Goal: Task Accomplishment & Management: Manage account settings

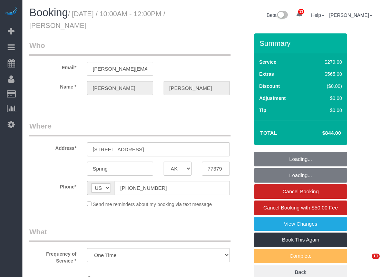
select select "[GEOGRAPHIC_DATA]"
select select "string:fspay-9a5639d5-3d60-412c-bd8a-26dc0dba096b"
select select "3"
select select "object:5787"
select select "spot189"
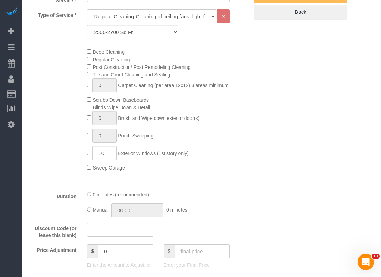
scroll to position [276, 0]
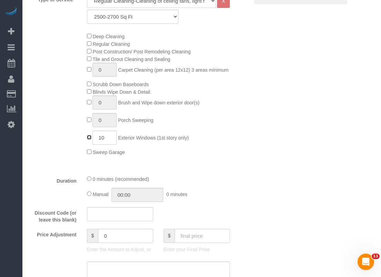
type input "0"
click at [221, 172] on fieldset "What Frequency of Service * One Time Type of Service * Regular Cleaning-Cleanin…" at bounding box center [138, 150] width 219 height 398
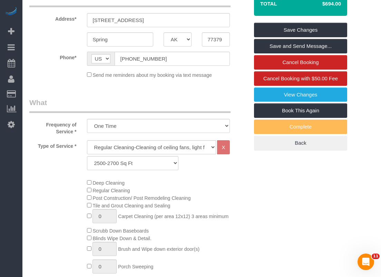
scroll to position [60, 0]
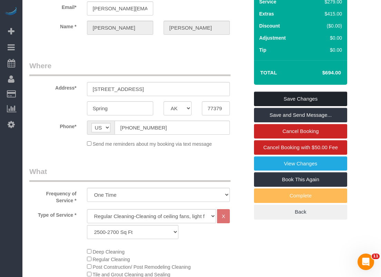
click at [302, 96] on link "Save Changes" at bounding box center [300, 99] width 93 height 14
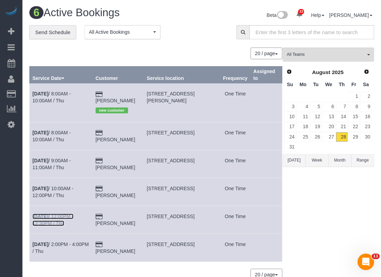
click at [69, 214] on link "Aug 28th / 12:00PM - 12:30PM / Thu" at bounding box center [52, 220] width 41 height 12
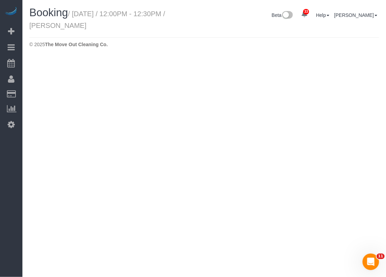
select select "[GEOGRAPHIC_DATA]"
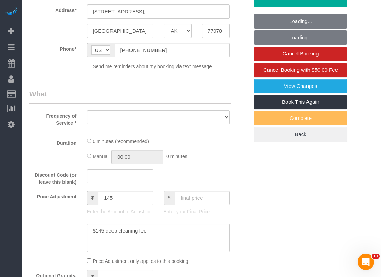
select select "object:6263"
select select "string:fspay-ca96f06a-3602-44cd-8deb-4c9cec44f42e"
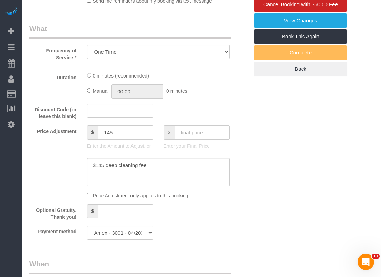
select select "object:6350"
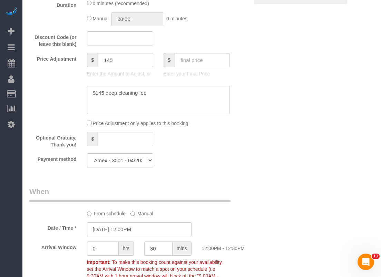
select select "3"
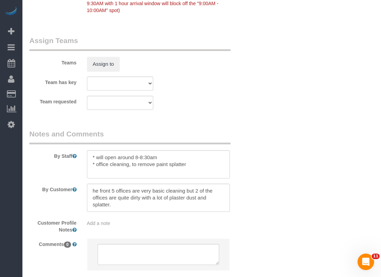
scroll to position [759, 0]
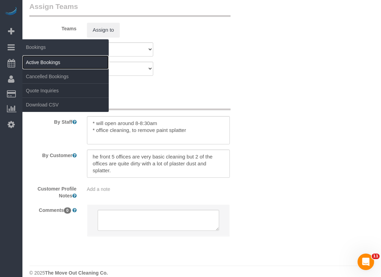
click at [29, 57] on link "Active Bookings" at bounding box center [65, 63] width 86 height 14
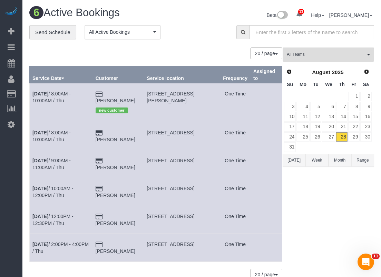
drag, startPoint x: 189, startPoint y: 161, endPoint x: 145, endPoint y: 154, distance: 44.3
click at [145, 154] on tr "Aug 28th / 9:00AM - 11:00AM / Thu Stefanie Stuart 3403 Driftwood Court, Sugar L…" at bounding box center [156, 164] width 252 height 28
click at [152, 158] on span "3403 Driftwood Court, Sugar Land, TX 77478" at bounding box center [171, 161] width 48 height 6
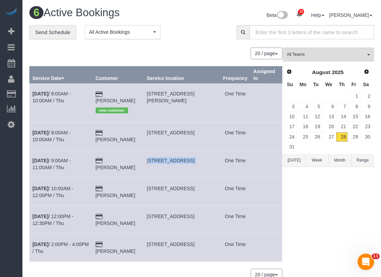
copy tr "3403 Driftwood Court, Sugar Land, TX 77478"
click at [338, 196] on div "All Teams Remove Team Filters Test team Prev Next August 2025 Su Mo Tu We Th Fr…" at bounding box center [327, 168] width 91 height 240
click at [370, 136] on link "30" at bounding box center [365, 136] width 11 height 9
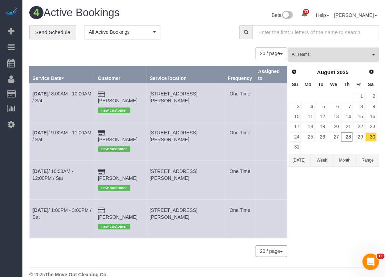
click at [288, 29] on input "text" at bounding box center [315, 32] width 127 height 14
paste input "[DOMAIN_NAME][EMAIL_ADDRESS][DOMAIN_NAME]"
type input "[DOMAIN_NAME][EMAIL_ADDRESS][DOMAIN_NAME]"
click at [301, 113] on link "11" at bounding box center [307, 116] width 13 height 9
click at [287, 37] on input "text" at bounding box center [315, 32] width 127 height 14
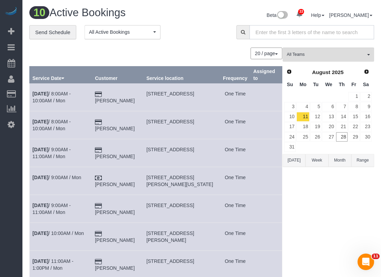
paste input "[DOMAIN_NAME][EMAIL_ADDRESS][DOMAIN_NAME]"
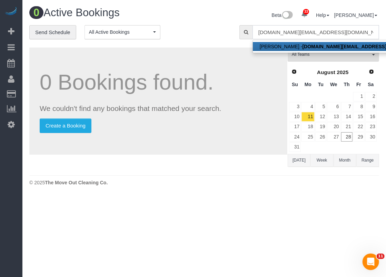
type input "[DOMAIN_NAME][EMAIL_ADDRESS][DOMAIN_NAME]"
click at [286, 47] on link "Noor Qurashi - noorq.realtor@gmail.com" at bounding box center [343, 46] width 180 height 9
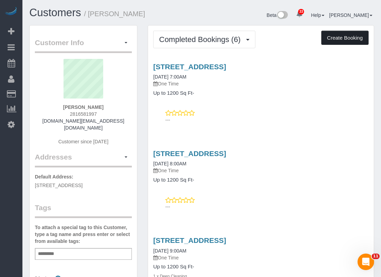
click at [356, 34] on button "Create Booking" at bounding box center [344, 38] width 47 height 14
select select "[GEOGRAPHIC_DATA]"
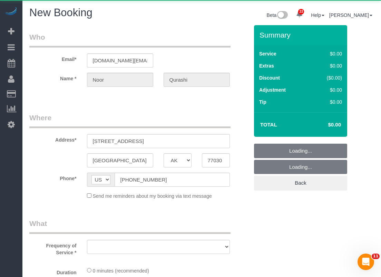
select select "object:7591"
select select "string:fspay-d85766bc-32c0-4ef5-926c-785fbea0561d"
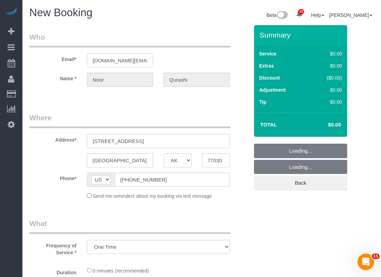
select select "3"
select select "object:7650"
drag, startPoint x: 190, startPoint y: 140, endPoint x: 69, endPoint y: 137, distance: 121.1
click at [69, 137] on div "Address* 7900 N Stadium Dr, Apt 110" at bounding box center [139, 131] width 230 height 36
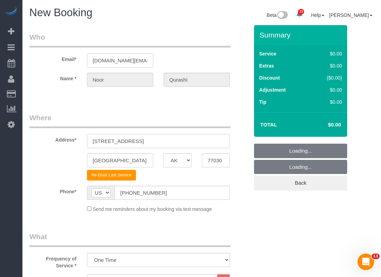
paste input "50 N Stadium Dr APT 152, Houston, TX 7703"
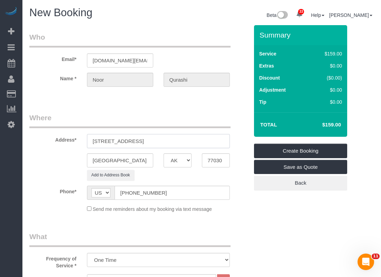
drag, startPoint x: 157, startPoint y: 140, endPoint x: 222, endPoint y: 140, distance: 65.5
click at [222, 140] on input "7950 N Stadium Dr APT 152, Houston, TX 77030" at bounding box center [158, 141] width 143 height 14
type input "7950 N Stadium Dr APT 152"
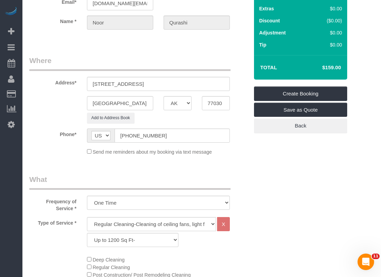
scroll to position [103, 0]
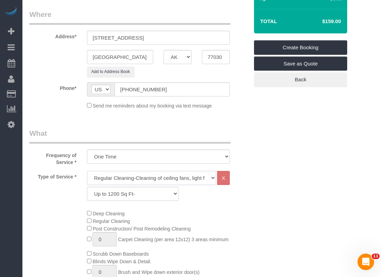
click at [124, 178] on select "Regular Cleaning-Cleaning of ceiling fans, light fixtures, windowsills, dust ba…" at bounding box center [151, 178] width 129 height 14
select select "4"
click at [87, 171] on select "Regular Cleaning-Cleaning of ceiling fans, light fixtures, windowsills, dust ba…" at bounding box center [151, 178] width 129 height 14
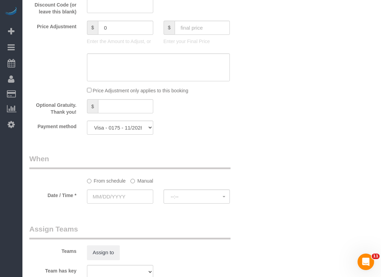
scroll to position [483, 0]
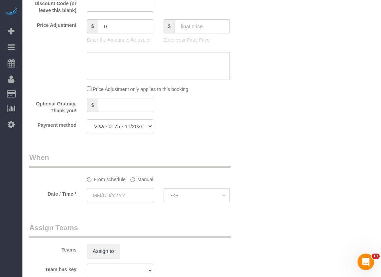
click at [149, 197] on input "text" at bounding box center [120, 195] width 66 height 14
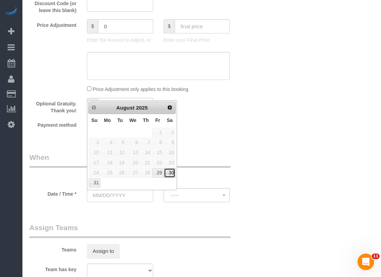
click at [170, 172] on link "30" at bounding box center [169, 172] width 11 height 9
type input "08/30/2025"
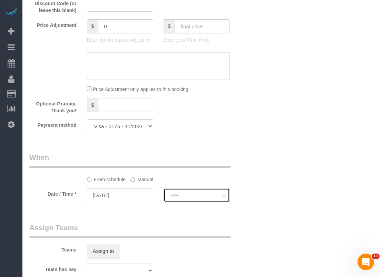
click at [181, 196] on span "--:--" at bounding box center [197, 196] width 52 height 6
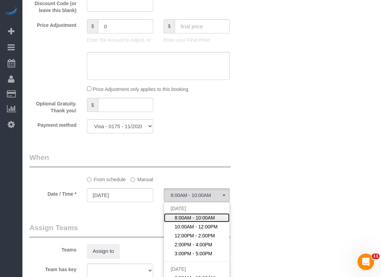
click at [182, 219] on span "8:00AM - 10:00AM" at bounding box center [194, 217] width 40 height 7
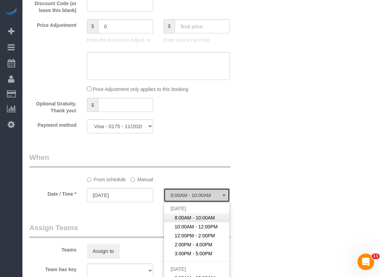
select select "spot231"
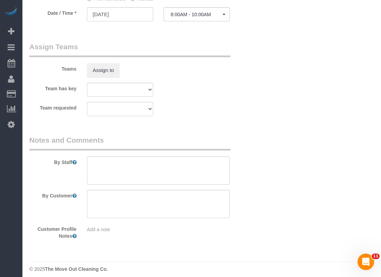
scroll to position [668, 0]
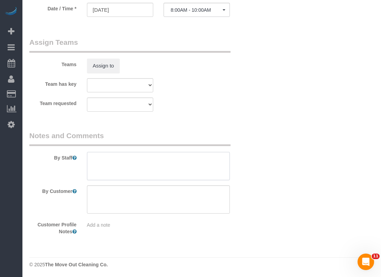
click at [166, 163] on textarea at bounding box center [158, 166] width 143 height 28
paste textarea "bathtub and ove"
paste textarea "there are some furniture (An ikea table, 4 chairs, and a couch)"
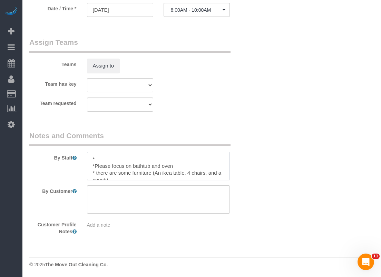
scroll to position [3, 0]
click at [136, 174] on textarea at bounding box center [158, 166] width 143 height 28
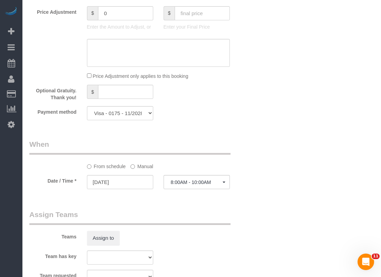
scroll to position [668, 0]
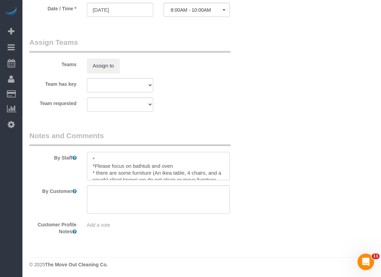
click at [155, 152] on textarea at bounding box center [158, 166] width 143 height 28
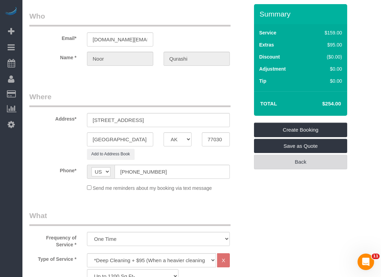
scroll to position [0, 0]
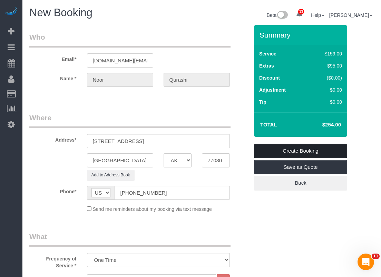
type textarea "*Will be on Lockbox. Code to follow *Please focus on bathtub and oven * there a…"
click at [304, 147] on link "Create Booking" at bounding box center [300, 151] width 93 height 14
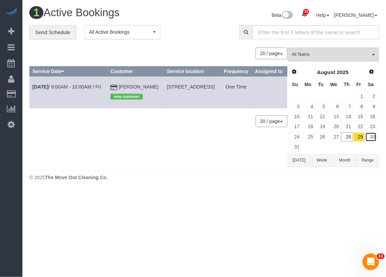
click at [376, 138] on link "30" at bounding box center [370, 136] width 11 height 9
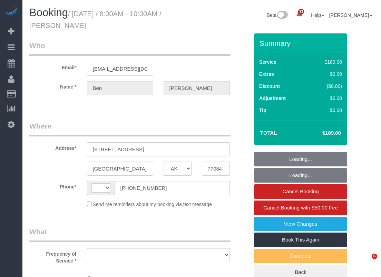
select select "[GEOGRAPHIC_DATA]"
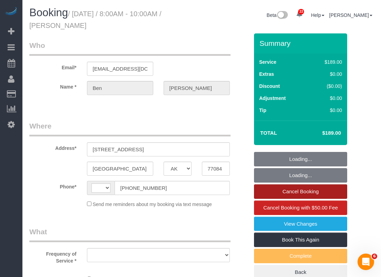
select select "string:[GEOGRAPHIC_DATA]"
select select "object:1083"
select select "string:fspay-88f2e8df-6e05-4799-9b48-2a59d479a132"
select select "spot1"
click at [315, 188] on link "Cancel Booking" at bounding box center [300, 191] width 93 height 14
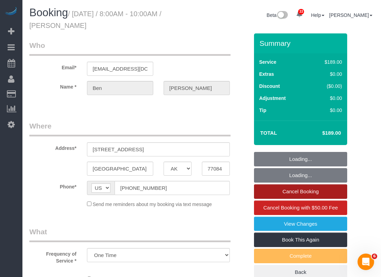
select select "object:1161"
select select "3"
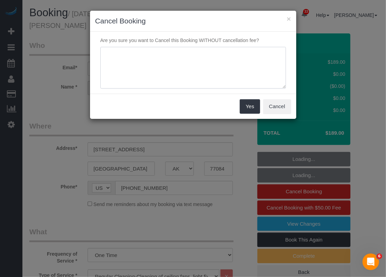
click at [249, 56] on textarea at bounding box center [192, 68] width 185 height 42
click at [246, 73] on textarea at bounding box center [192, 68] width 185 height 42
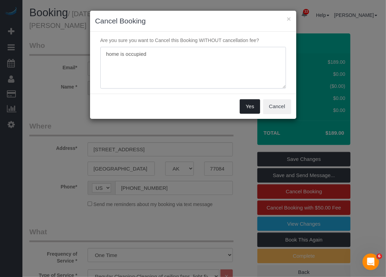
type textarea "home is occupied"
click at [246, 106] on button "Yes" at bounding box center [250, 106] width 20 height 14
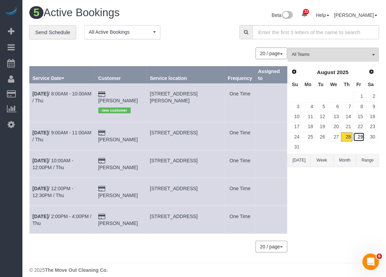
click at [358, 133] on link "29" at bounding box center [358, 136] width 11 height 9
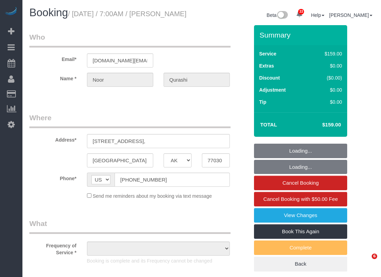
select select "[GEOGRAPHIC_DATA]"
select select "object:816"
select select "string:fspay-d85766bc-32c0-4ef5-926c-785fbea0561d"
select select "object:891"
select select "3"
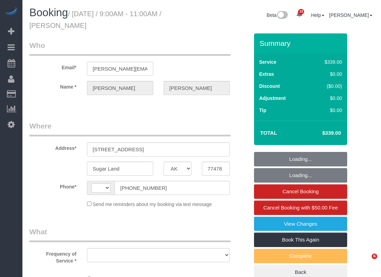
select select "[GEOGRAPHIC_DATA]"
select select "string:US"
select select "object:1054"
select select "3"
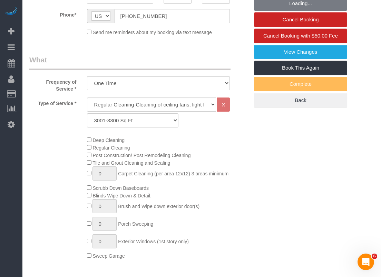
select select "object:1141"
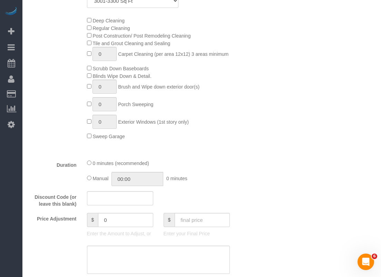
scroll to position [345, 0]
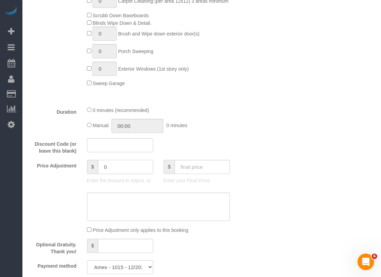
drag, startPoint x: 133, startPoint y: 170, endPoint x: 68, endPoint y: 154, distance: 66.6
click at [68, 154] on fieldset "What Frequency of Service * One Time Type of Service * Regular Cleaning-Cleanin…" at bounding box center [138, 81] width 219 height 398
type input "45"
click at [133, 202] on textarea at bounding box center [158, 207] width 143 height 28
drag, startPoint x: 110, startPoint y: 199, endPoint x: 103, endPoint y: 199, distance: 7.3
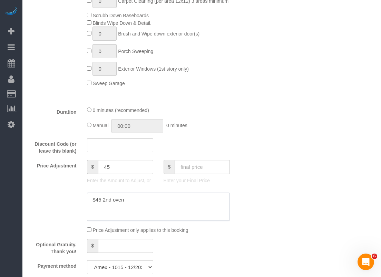
click at [103, 199] on textarea at bounding box center [158, 207] width 143 height 28
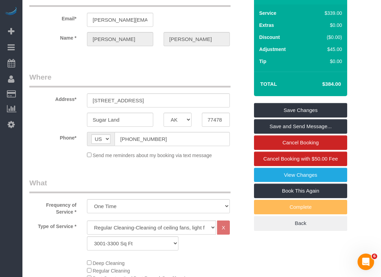
scroll to position [0, 0]
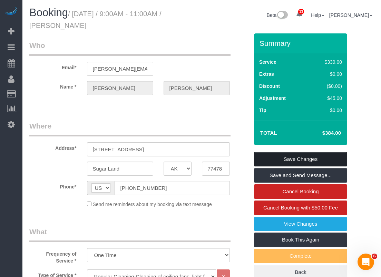
type textarea "$45 extra oven"
click at [280, 159] on link "Save Changes" at bounding box center [300, 159] width 93 height 14
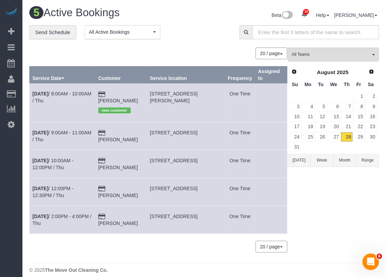
click at [70, 122] on td "Aug 28th / 9:00AM - 11:00AM / Thu" at bounding box center [63, 136] width 66 height 28
click at [70, 130] on link "Aug 28th / 9:00AM - 11:00AM / Thu" at bounding box center [61, 136] width 59 height 12
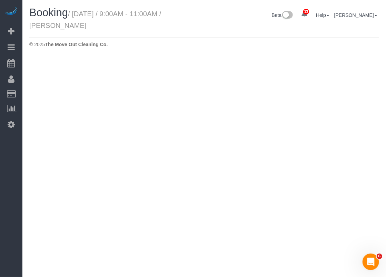
select select "[GEOGRAPHIC_DATA]"
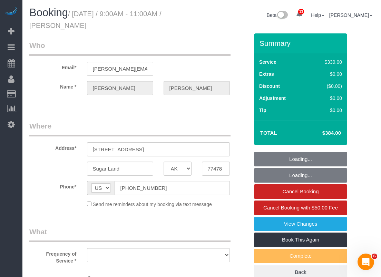
select select "string:fspay-8cf1dd3c-5bf7-4bf8-aba8-7c595580cb25"
select select "object:1681"
select select "3"
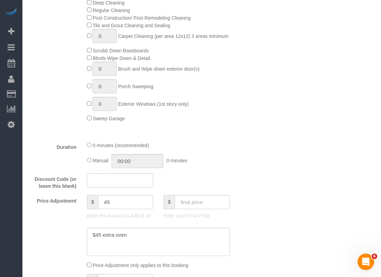
scroll to position [310, 0]
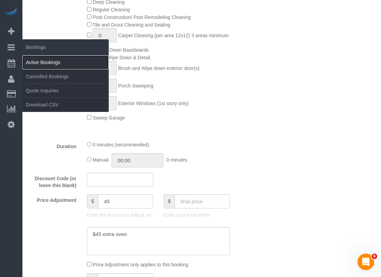
click at [36, 62] on link "Active Bookings" at bounding box center [65, 63] width 86 height 14
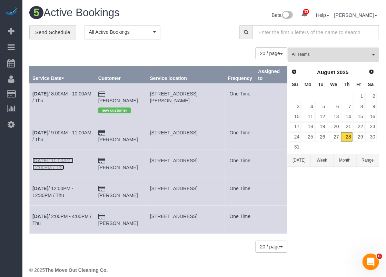
click at [73, 158] on link "Aug 28th / 10:00AM - 12:00PM / Thu" at bounding box center [52, 164] width 41 height 12
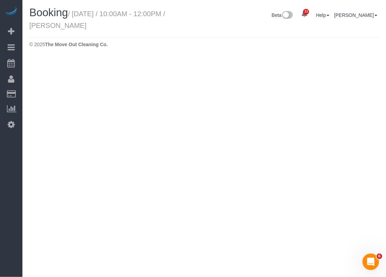
select select "[GEOGRAPHIC_DATA]"
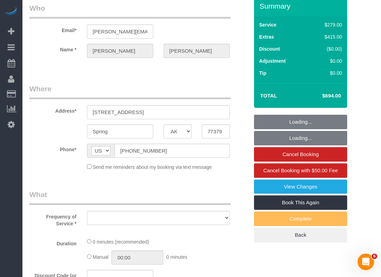
select select "object:2391"
select select "string:fspay-9a5639d5-3d60-412c-bd8a-26dc0dba096b"
select select "3"
select select "spot43"
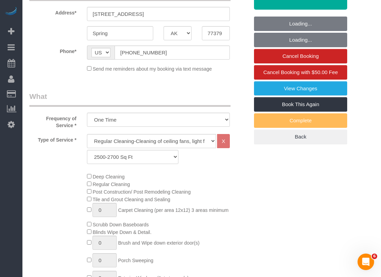
select select "object:2469"
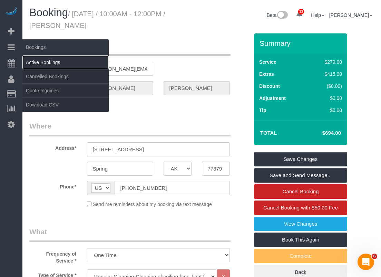
click at [33, 61] on link "Active Bookings" at bounding box center [65, 63] width 86 height 14
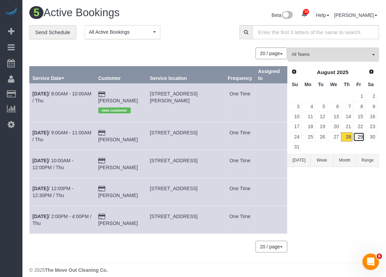
click at [358, 137] on link "29" at bounding box center [358, 136] width 11 height 9
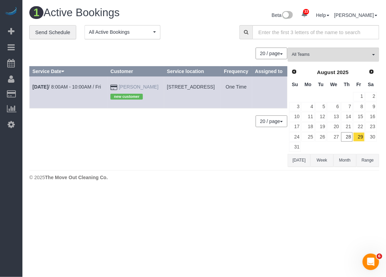
drag, startPoint x: 121, startPoint y: 104, endPoint x: 113, endPoint y: 93, distance: 13.8
click at [113, 93] on td "Michael Spinler new customer" at bounding box center [136, 93] width 57 height 32
copy td "Michael Spinler"
click at [60, 90] on link "Aug 29th / 8:00AM - 10:00AM / Fri" at bounding box center [66, 87] width 69 height 6
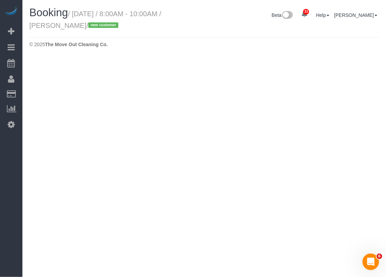
select select "[GEOGRAPHIC_DATA]"
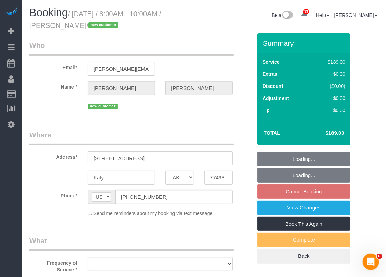
select select "object:3220"
select select "string:fspay-cb00d69d-5b41-439c-9082-60460e719371"
select select "3"
select select "spot64"
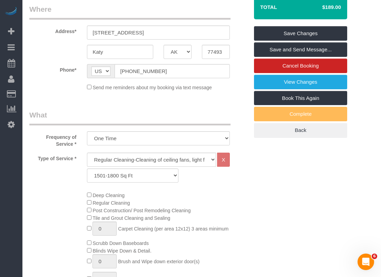
scroll to position [34, 0]
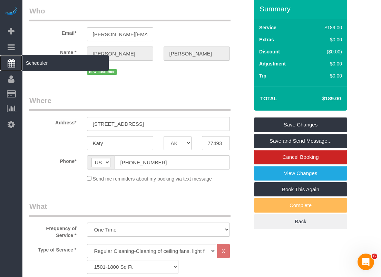
click at [29, 60] on span "Scheduler" at bounding box center [65, 63] width 86 height 16
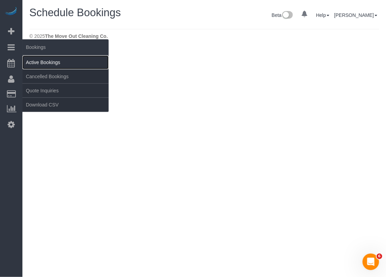
click at [31, 57] on link "Active Bookings" at bounding box center [65, 63] width 86 height 14
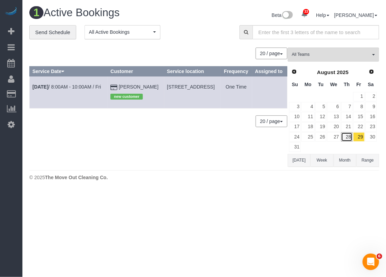
click at [347, 137] on link "28" at bounding box center [346, 136] width 11 height 9
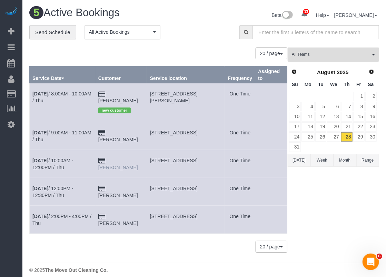
drag, startPoint x: 148, startPoint y: 155, endPoint x: 117, endPoint y: 151, distance: 30.9
click at [117, 151] on td "Sarah Blake" at bounding box center [121, 164] width 52 height 28
copy link "Sarah Blake"
drag, startPoint x: 146, startPoint y: 178, endPoint x: 116, endPoint y: 176, distance: 30.0
click at [116, 178] on td "Kassie Scott" at bounding box center [121, 192] width 52 height 28
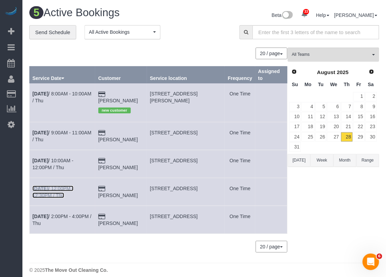
click at [72, 186] on link "Aug 28th / 12:00PM - 12:30PM / Thu" at bounding box center [52, 192] width 41 height 12
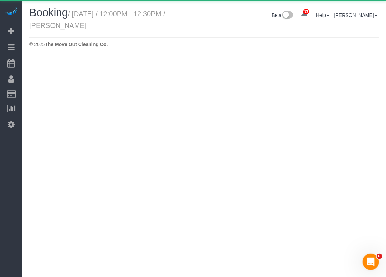
select select "[GEOGRAPHIC_DATA]"
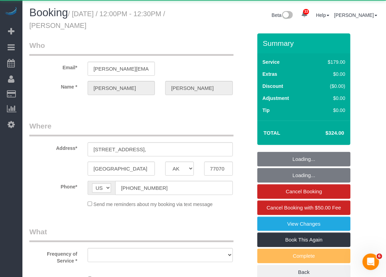
select select "object:4206"
select select "string:fspay-ca96f06a-3602-44cd-8deb-4c9cec44f42e"
select select "3"
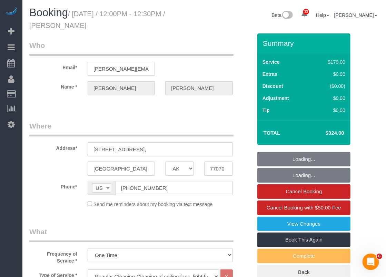
select select "object:4293"
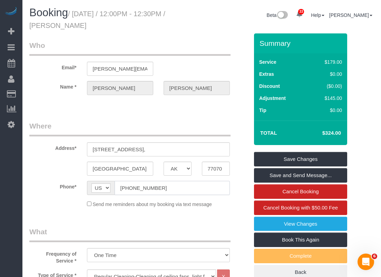
drag, startPoint x: 174, startPoint y: 190, endPoint x: 113, endPoint y: 190, distance: 61.4
click at [113, 190] on div "AF AL DZ AD AO AI AQ AG AR AM AW AU AT AZ BS BH BD BB BY BE BZ BJ BM BT BO BA B…" at bounding box center [158, 188] width 143 height 14
drag, startPoint x: 188, startPoint y: 149, endPoint x: 84, endPoint y: 150, distance: 103.4
click at [84, 150] on div "8203 Willow Place Dr S, Ste 555," at bounding box center [158, 149] width 153 height 14
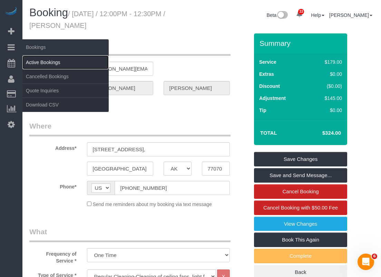
click at [35, 59] on link "Active Bookings" at bounding box center [65, 63] width 86 height 14
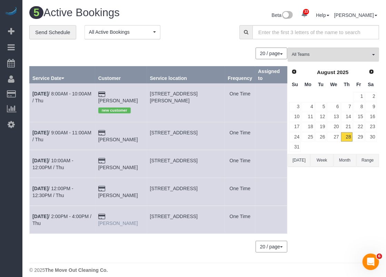
drag, startPoint x: 145, startPoint y: 209, endPoint x: 117, endPoint y: 210, distance: 28.0
click at [117, 210] on td "Kevin Curran" at bounding box center [121, 220] width 52 height 28
copy link "Kevin Curran"
drag, startPoint x: 143, startPoint y: 152, endPoint x: 116, endPoint y: 152, distance: 27.6
click at [116, 152] on td "Sarah Blake" at bounding box center [121, 164] width 52 height 28
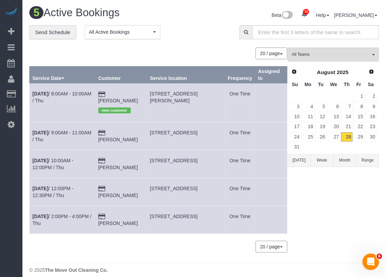
copy link "Sarah Blake"
click at [60, 206] on td "Aug 28th / 2:00PM - 4:00PM / Thu" at bounding box center [63, 220] width 66 height 28
click at [60, 214] on link "Aug 28th / 2:00PM - 4:00PM / Thu" at bounding box center [61, 220] width 59 height 12
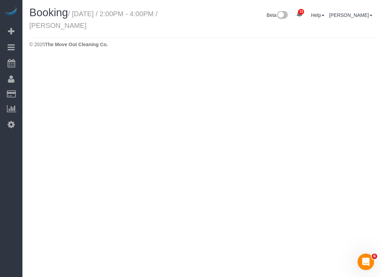
select select "[GEOGRAPHIC_DATA]"
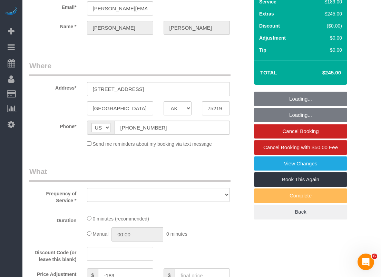
select select "string:fspay-ab5faaaf-e832-45ad-87c7-448cbb2e28f3"
select select "spot110"
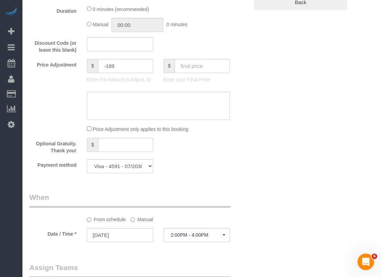
select select "object:5019"
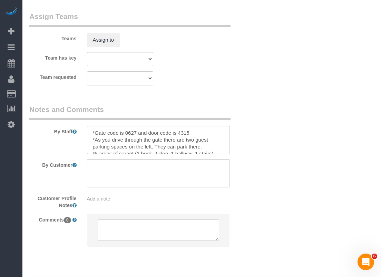
select select "3"
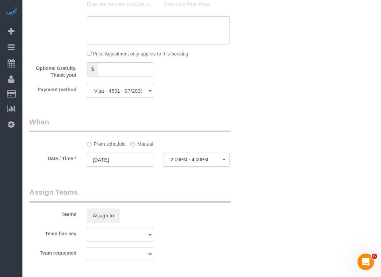
scroll to position [715, 0]
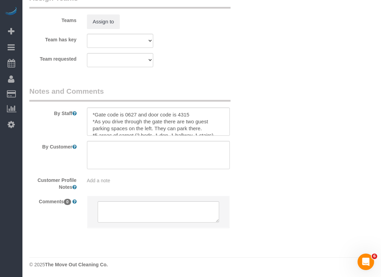
select select "object:5081"
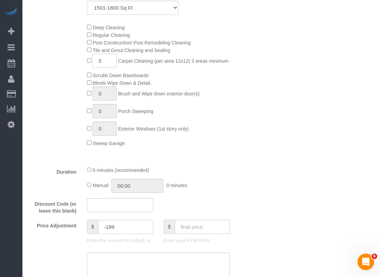
scroll to position [233, 0]
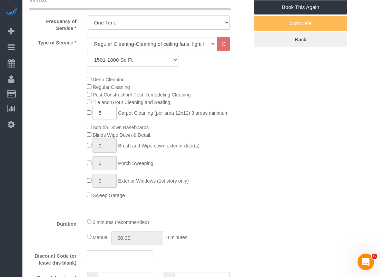
click at [88, 112] on span "5 Carpet Cleaning (per area 12x12) 3 areas minimum" at bounding box center [158, 113] width 142 height 6
type input "7"
click at [242, 144] on div "Deep Cleaning Regular Cleaning Post Construction/ Post Remodeling Cleaning Tile…" at bounding box center [168, 137] width 172 height 123
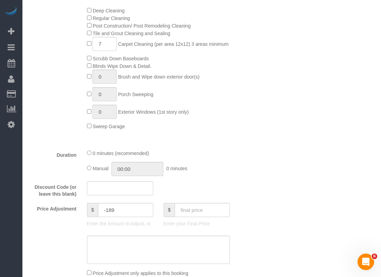
scroll to position [440, 0]
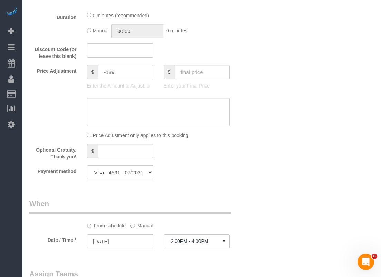
click at [109, 74] on input "-189" at bounding box center [125, 72] width 55 height 14
type input "-139"
click at [129, 106] on textarea at bounding box center [158, 112] width 143 height 28
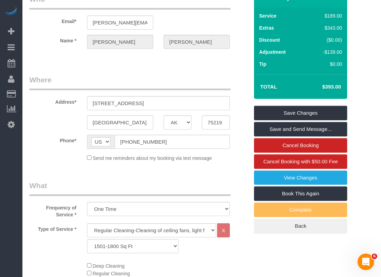
scroll to position [26, 0]
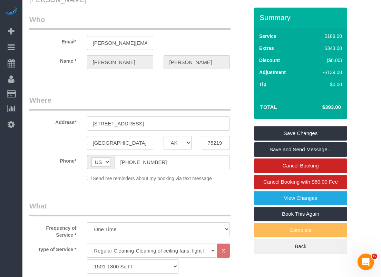
type textarea "$50 booster treatment one room"
click at [298, 131] on link "Save Changes" at bounding box center [300, 133] width 93 height 14
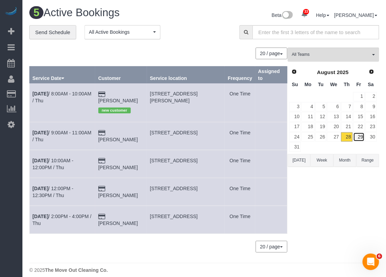
click at [360, 132] on link "29" at bounding box center [358, 136] width 11 height 9
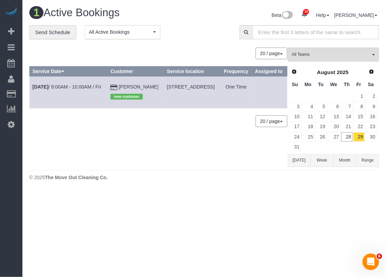
drag, startPoint x: 177, startPoint y: 103, endPoint x: 151, endPoint y: 93, distance: 27.7
click at [164, 93] on td "23818 Venetian Lagoon Ct, Katy, TX 77493" at bounding box center [192, 93] width 56 height 32
copy span "23818 Venetian Lagoon Ct, Katy, TX 77493"
